Goal: Check status

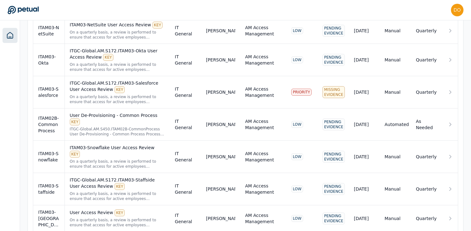
scroll to position [2024, 0]
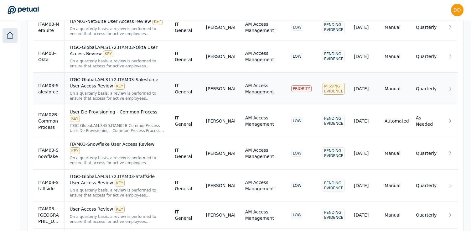
click at [139, 76] on div "ITGC-Global.AM.S172.ITAM03-Salesforce User Access Review KEY" at bounding box center [117, 82] width 95 height 13
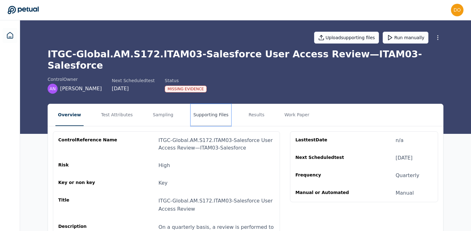
click at [201, 104] on button "Supporting Files" at bounding box center [211, 115] width 40 height 22
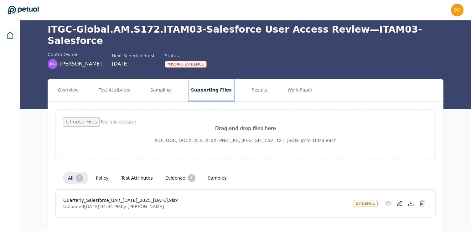
scroll to position [28, 0]
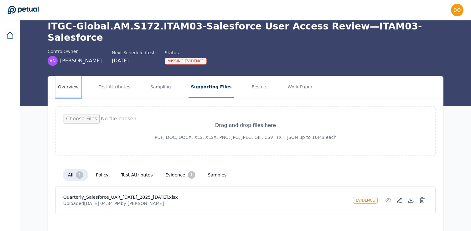
click at [61, 76] on button "Overview" at bounding box center [68, 87] width 26 height 22
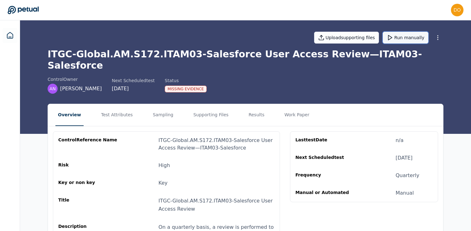
click at [408, 38] on button "Run manually" at bounding box center [405, 38] width 46 height 12
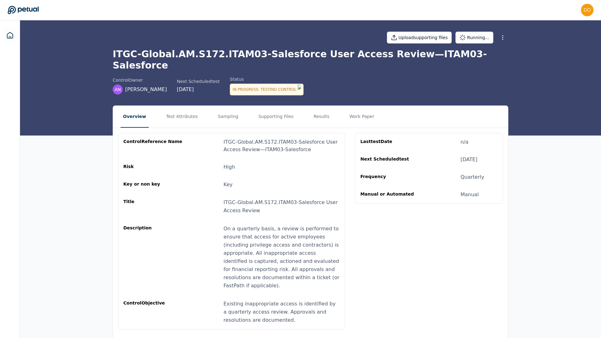
click at [431, 76] on div "control Owner AN [PERSON_NAME] Next Scheduled test [DATE] Status In Progress : …" at bounding box center [310, 85] width 395 height 19
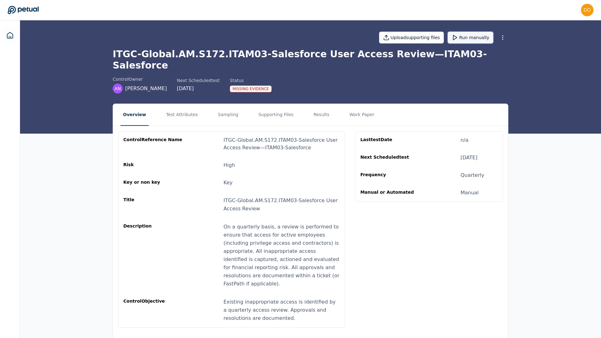
click at [465, 39] on button "Run manually" at bounding box center [470, 38] width 46 height 12
click at [347, 109] on button "Work Paper" at bounding box center [362, 115] width 30 height 22
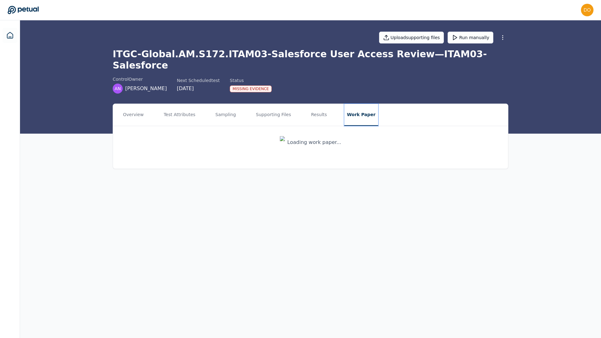
click at [353, 105] on button "Work Paper" at bounding box center [360, 115] width 33 height 22
click at [350, 134] on link "View work paper itgc-global.am.s172.itam03-salesforce_user_access_review_ITAM03…" at bounding box center [310, 145] width 380 height 23
